Goal: Task Accomplishment & Management: Complete application form

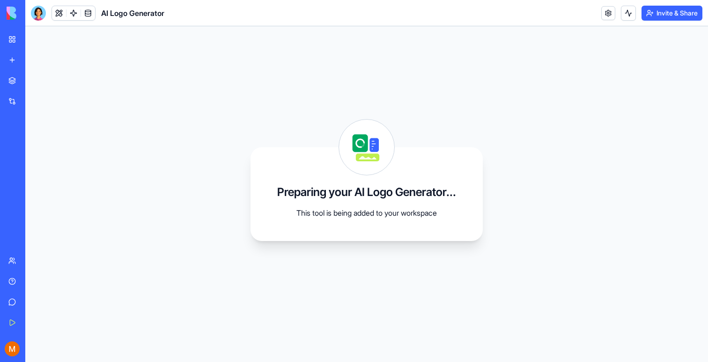
click at [13, 166] on div "Feedback Form" at bounding box center [10, 166] width 5 height 9
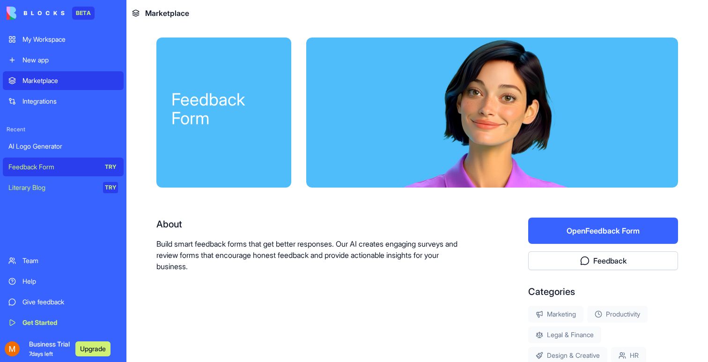
click at [84, 149] on div "AI Logo Generator" at bounding box center [63, 145] width 110 height 9
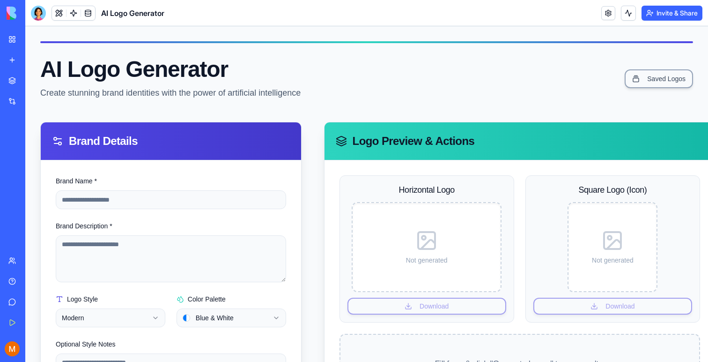
click at [13, 171] on div "Feedback Form" at bounding box center [10, 166] width 5 height 9
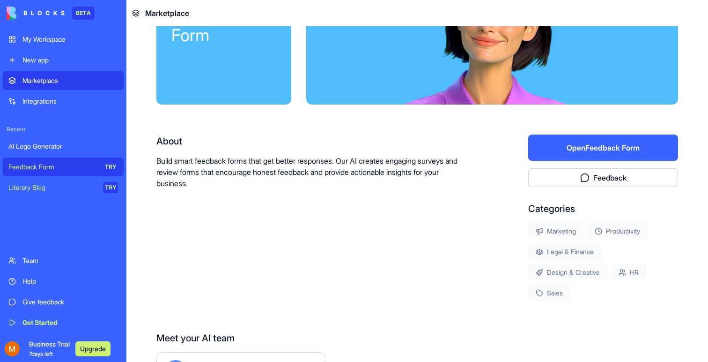
scroll to position [85, 0]
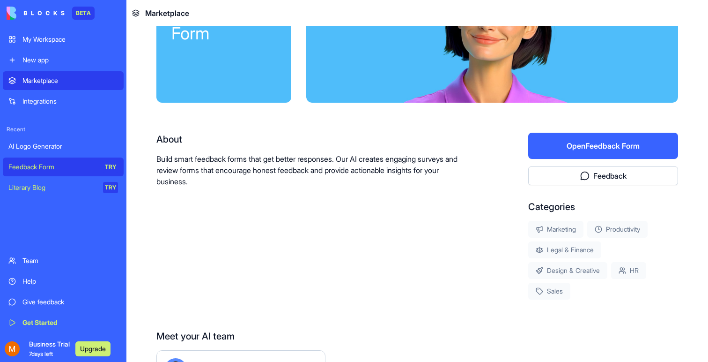
click at [534, 137] on button "Open Feedback Form" at bounding box center [604, 146] width 150 height 26
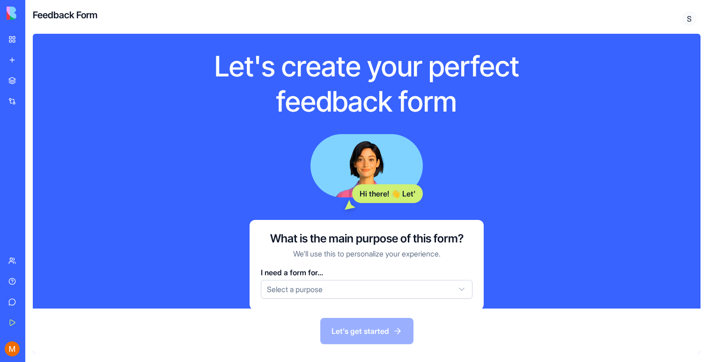
scroll to position [16, 0]
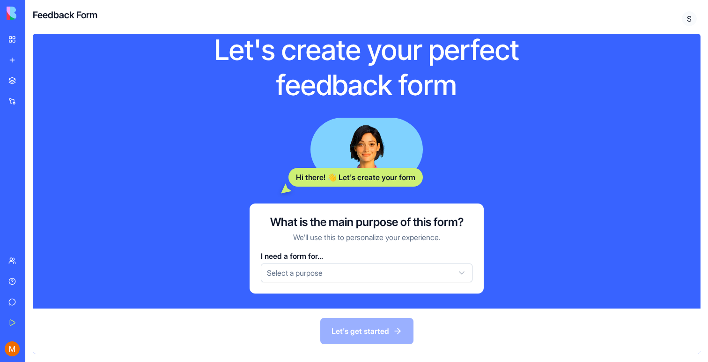
click at [315, 268] on html "BETA My Workspace New app Marketplace Integrations Recent AI Logo Generator Fee…" at bounding box center [354, 181] width 708 height 362
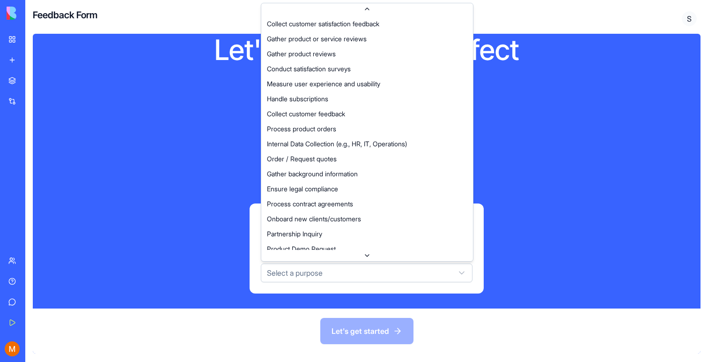
scroll to position [27, 0]
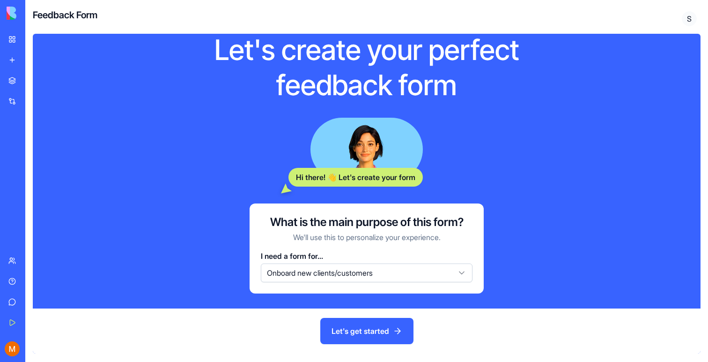
click at [364, 320] on button "Let's get started" at bounding box center [366, 331] width 93 height 26
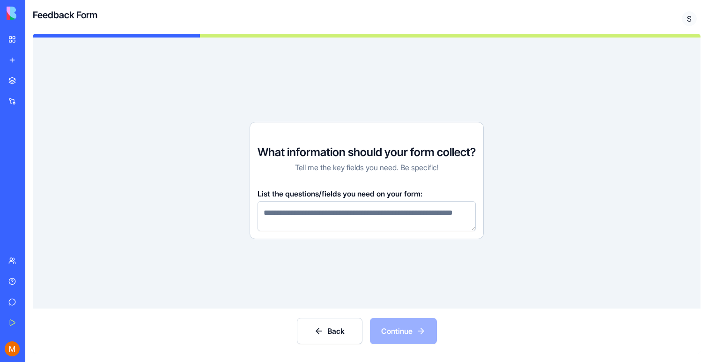
click at [346, 205] on textarea at bounding box center [367, 216] width 218 height 30
click at [419, 271] on div "What information should your form collect? Tell me the key fields you need. Be …" at bounding box center [367, 172] width 668 height 271
click at [385, 220] on textarea at bounding box center [367, 216] width 218 height 30
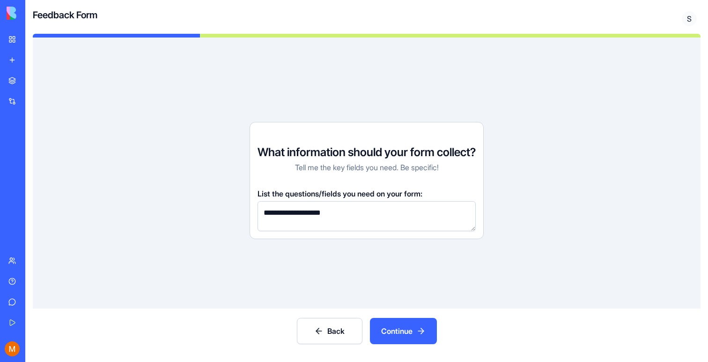
type textarea "**********"
click at [402, 328] on button "Continue" at bounding box center [403, 331] width 67 height 26
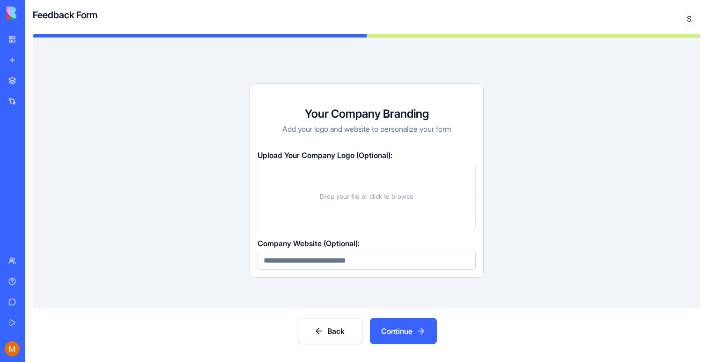
click at [400, 325] on button "Continue" at bounding box center [403, 331] width 67 height 26
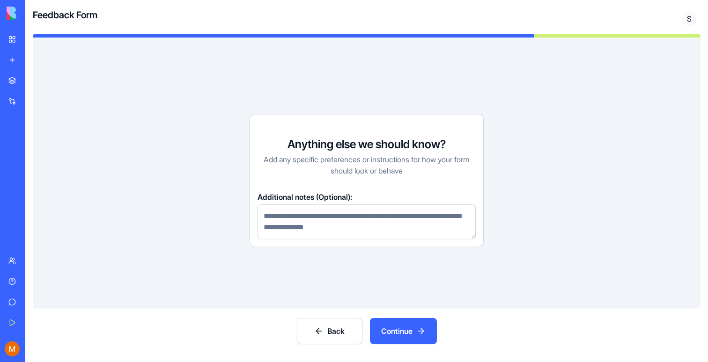
click at [400, 325] on button "Continue" at bounding box center [403, 331] width 67 height 26
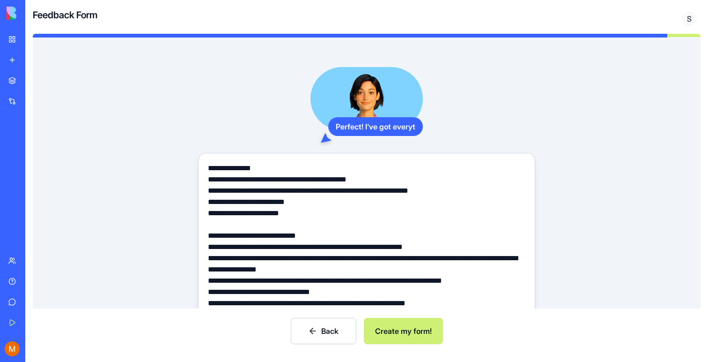
scroll to position [57, 0]
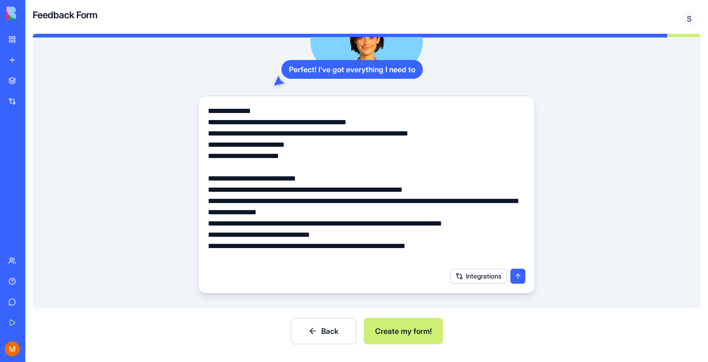
click at [408, 334] on button "Create my form!" at bounding box center [403, 331] width 79 height 26
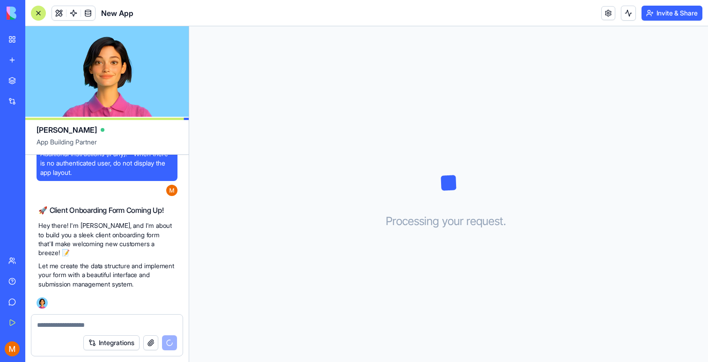
scroll to position [154, 0]
